Goal: Task Accomplishment & Management: Manage account settings

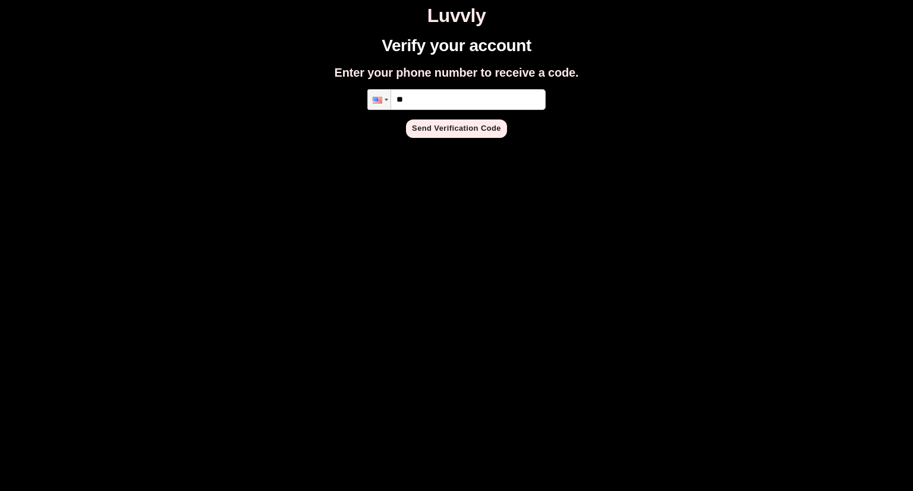
click at [468, 102] on input "**" at bounding box center [456, 99] width 178 height 21
type input "**********"
click at [465, 129] on button "Send Verification Code" at bounding box center [456, 128] width 101 height 18
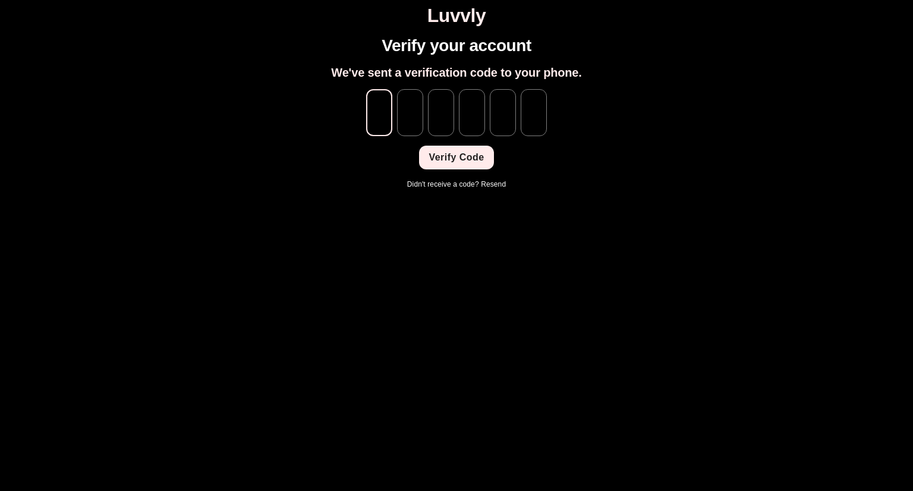
type input "*"
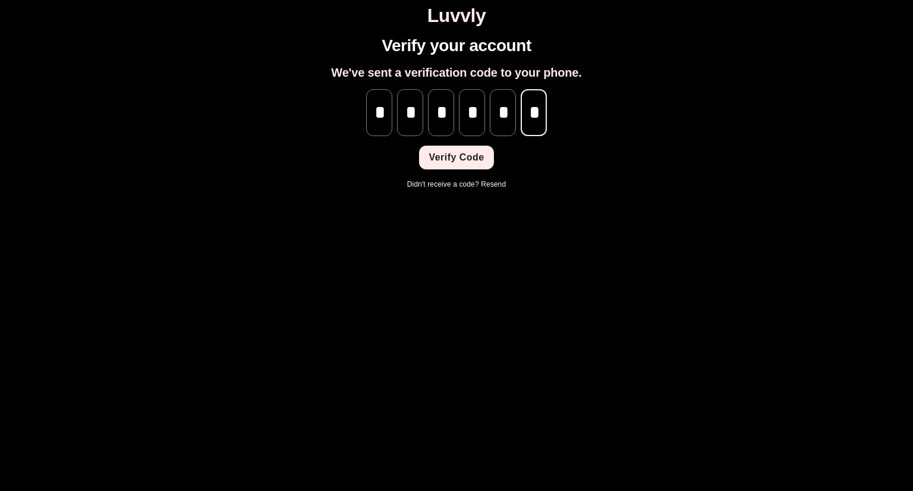
scroll to position [0, 1]
type input "*"
click at [454, 159] on button "Verify Code" at bounding box center [456, 158] width 74 height 24
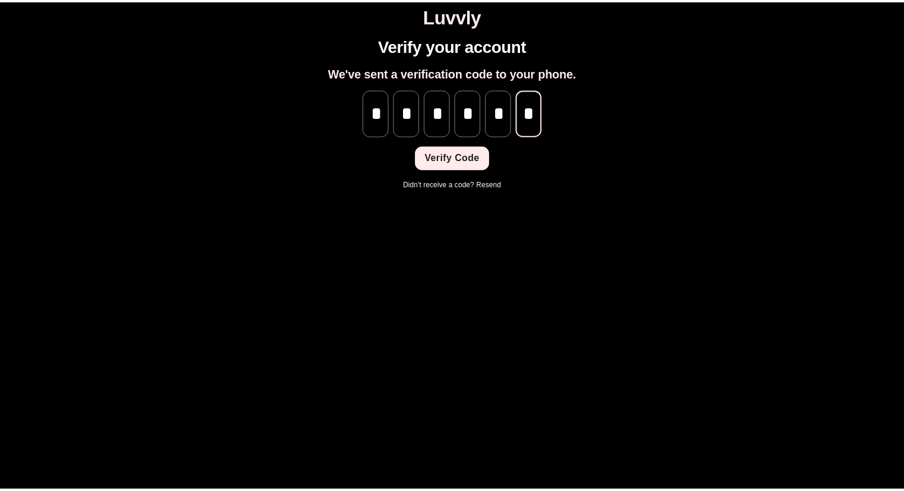
scroll to position [0, 0]
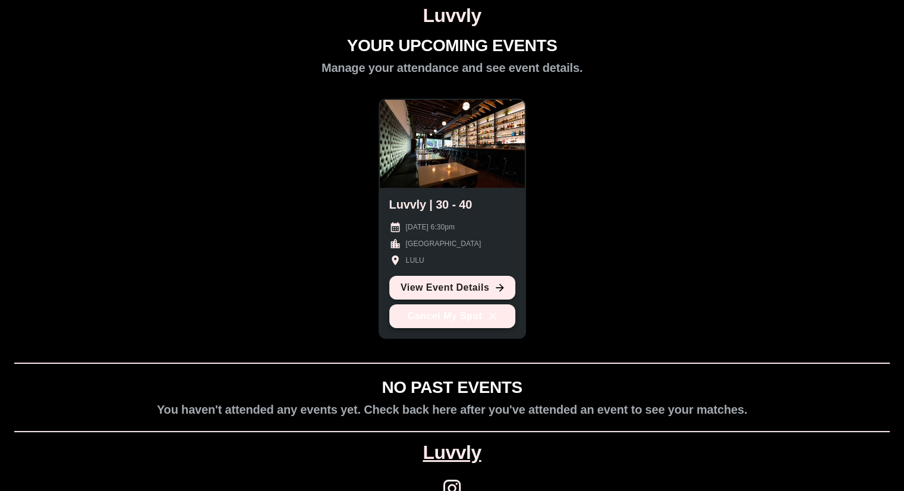
click at [482, 314] on button "Cancel My Spot" at bounding box center [452, 316] width 126 height 24
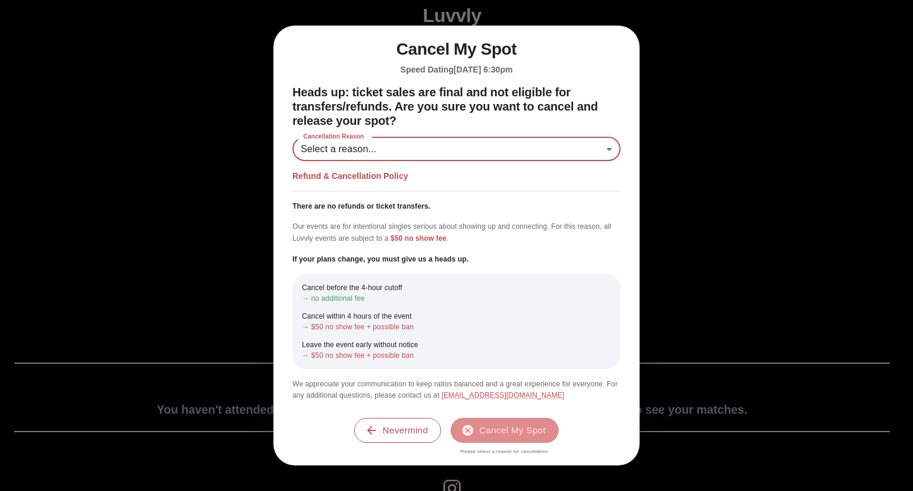
click at [466, 149] on body "Luvvly YOUR UPCOMING EVENTS Manage your attendance and see event details. Luvvl…" at bounding box center [456, 259] width 903 height 508
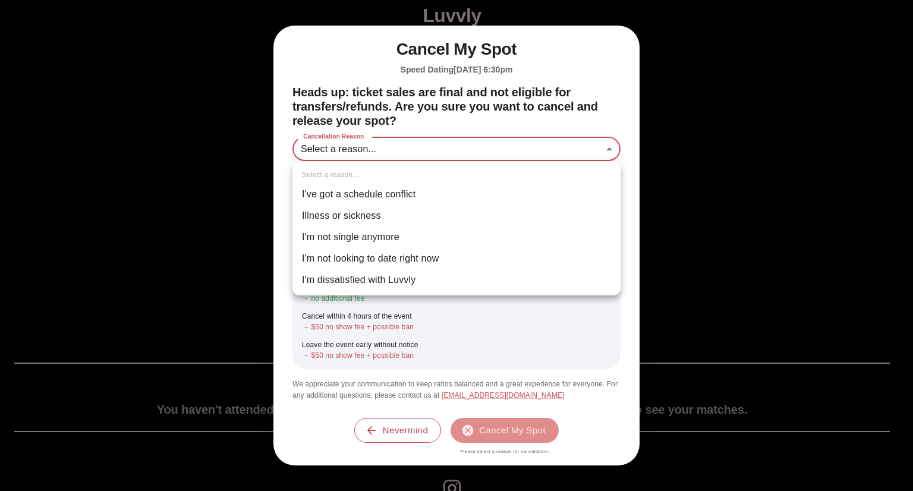
click at [444, 122] on div at bounding box center [456, 245] width 913 height 491
click at [437, 151] on body "Luvvly YOUR UPCOMING EVENTS Manage your attendance and see event details. Luvvl…" at bounding box center [456, 259] width 903 height 508
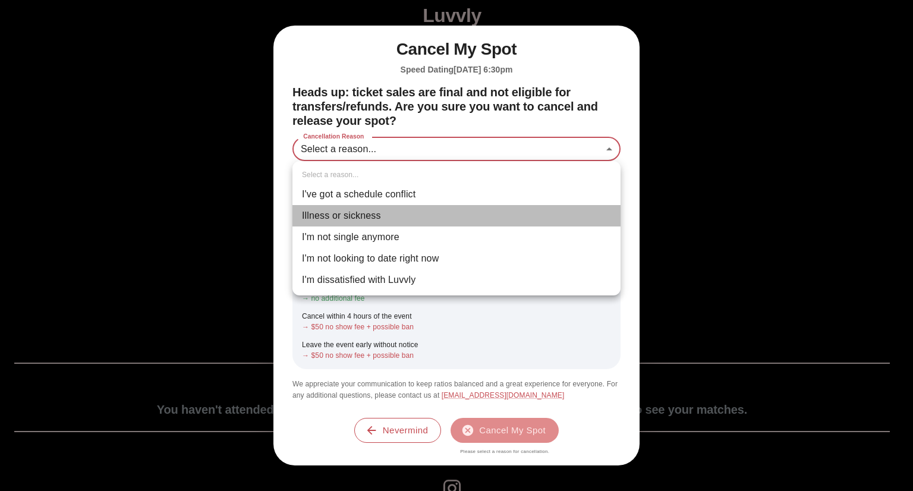
click at [435, 222] on li "Illness or sickness" at bounding box center [456, 215] width 328 height 21
type input "********"
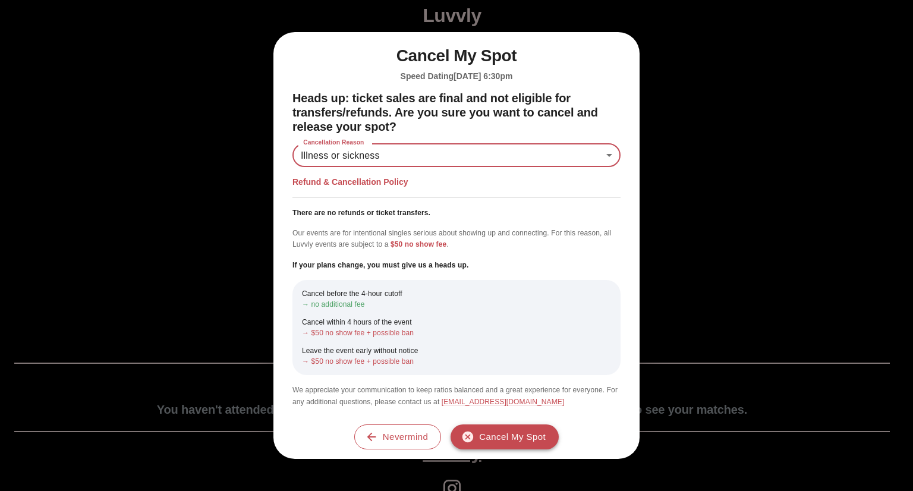
click at [503, 437] on button "Cancel My Spot" at bounding box center [504, 436] width 108 height 25
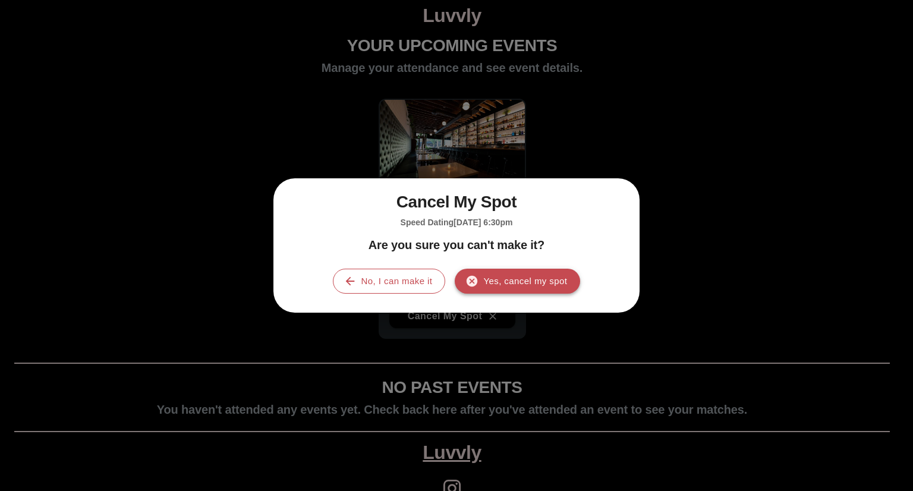
click at [510, 279] on button "Yes, cancel my spot" at bounding box center [516, 281] width 125 height 25
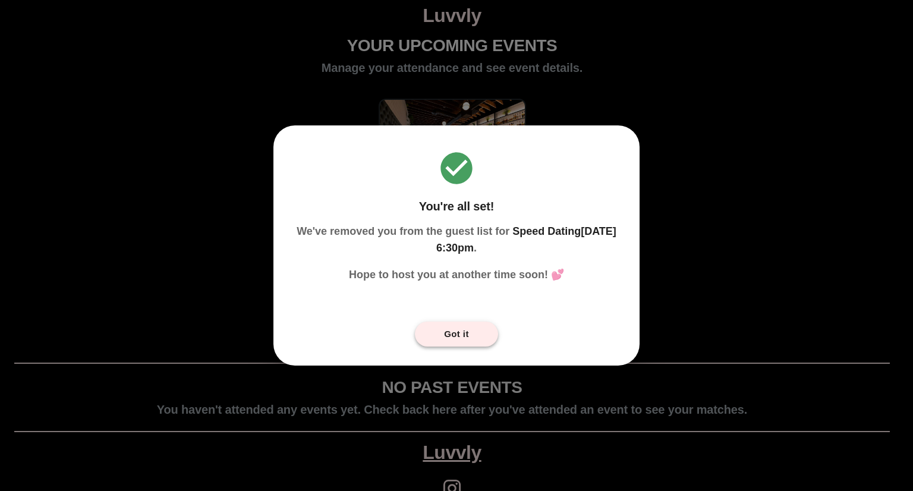
click at [454, 332] on button "Got it" at bounding box center [456, 333] width 83 height 25
